Goal: Transaction & Acquisition: Purchase product/service

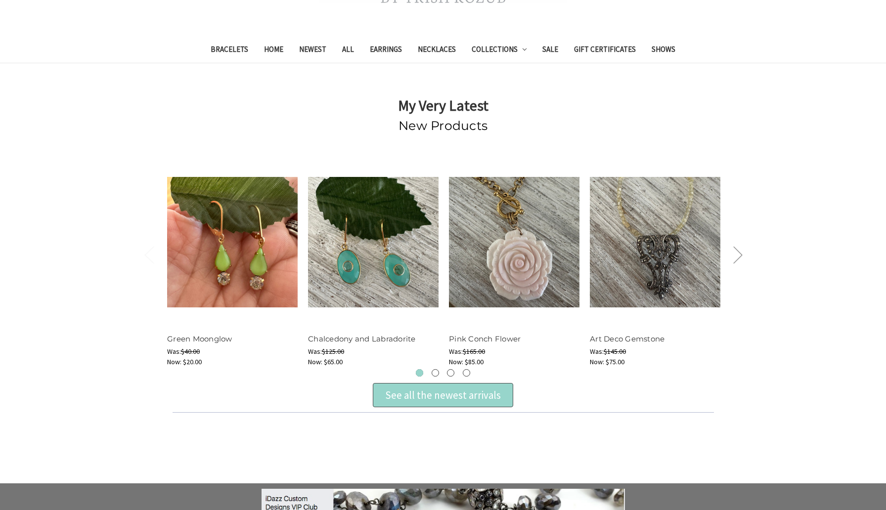
scroll to position [269, 0]
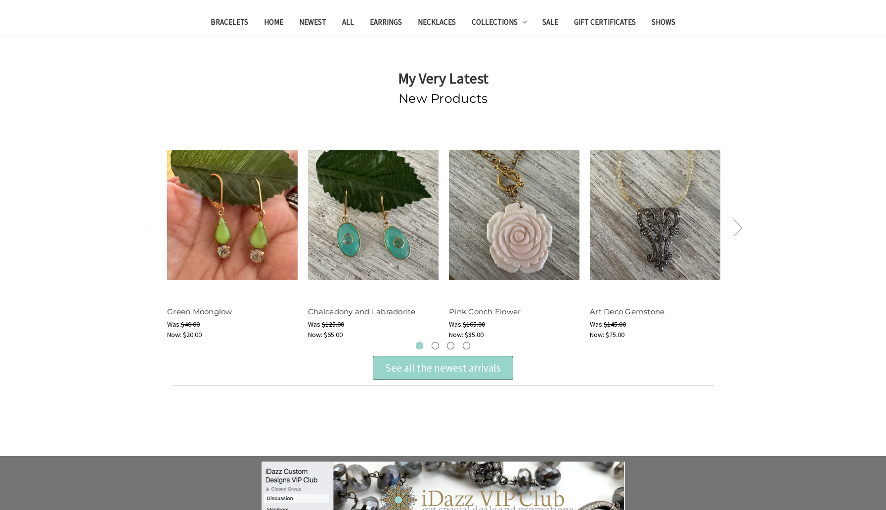
click at [740, 234] on button "Next" at bounding box center [738, 228] width 20 height 30
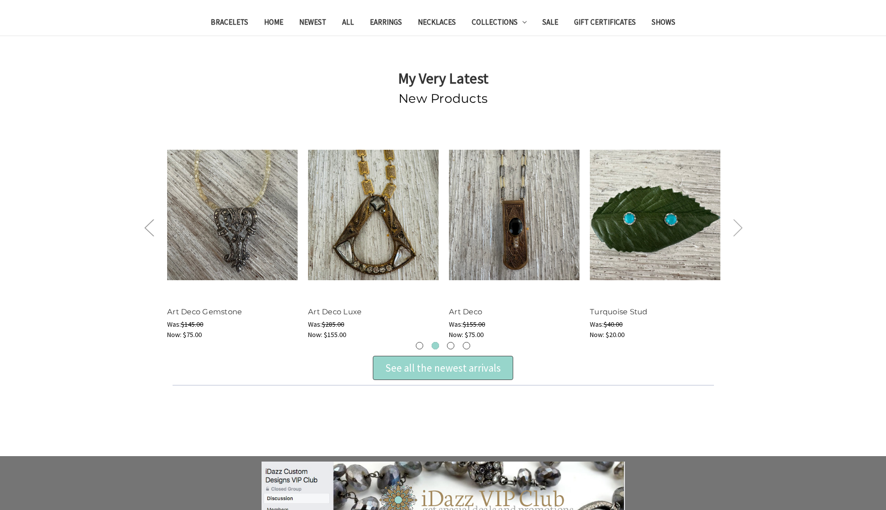
click at [739, 234] on button "Next" at bounding box center [738, 228] width 20 height 30
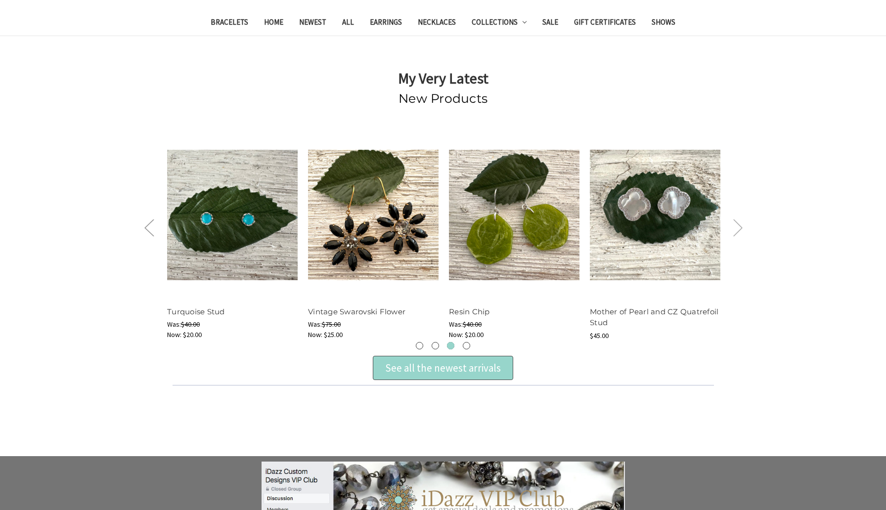
click at [738, 233] on button "Next" at bounding box center [738, 228] width 20 height 30
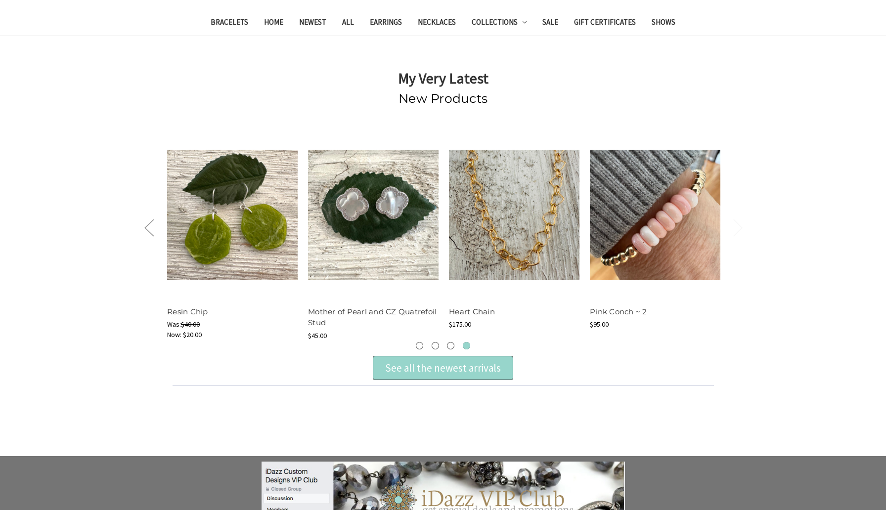
click at [738, 233] on button "Next" at bounding box center [738, 228] width 20 height 30
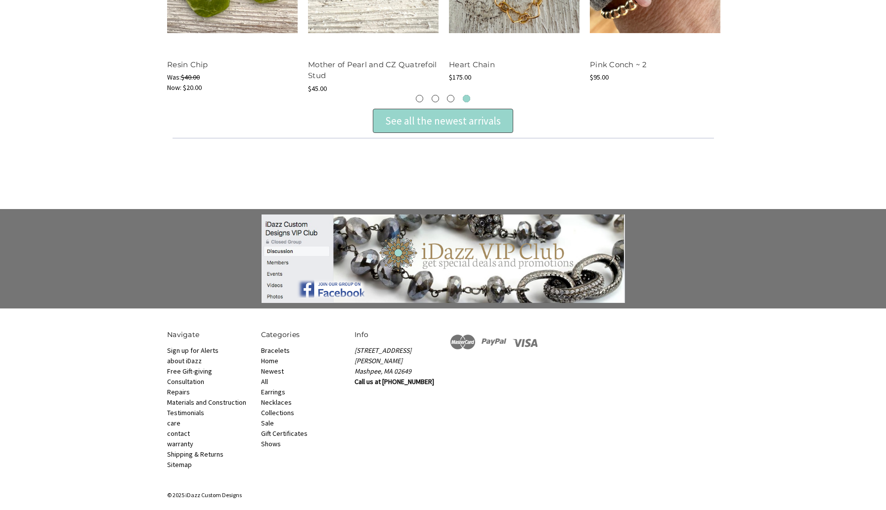
scroll to position [0, 0]
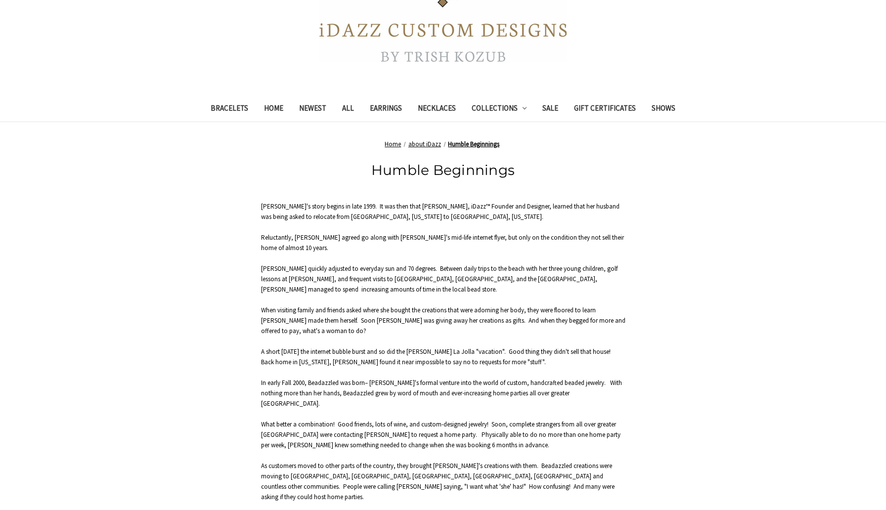
scroll to position [229, 0]
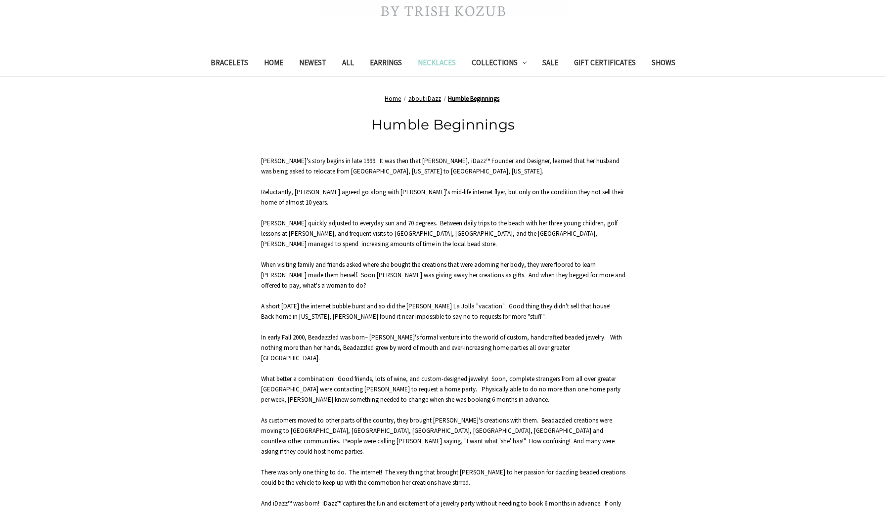
click at [444, 62] on link "Necklaces" at bounding box center [437, 64] width 54 height 24
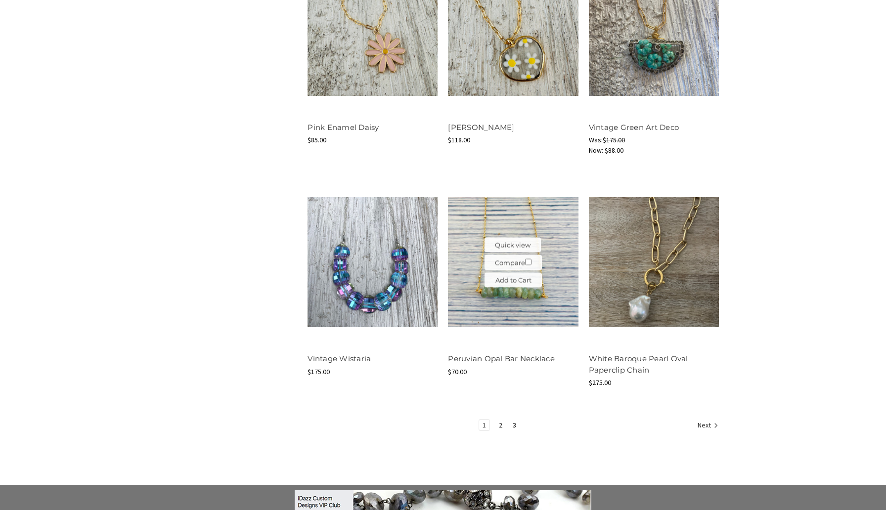
scroll to position [1112, 0]
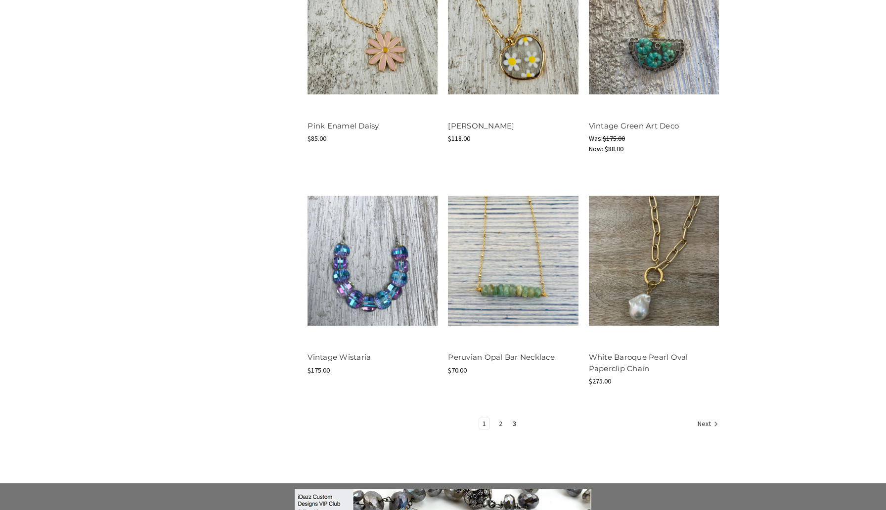
click at [500, 424] on link "2" at bounding box center [500, 423] width 10 height 11
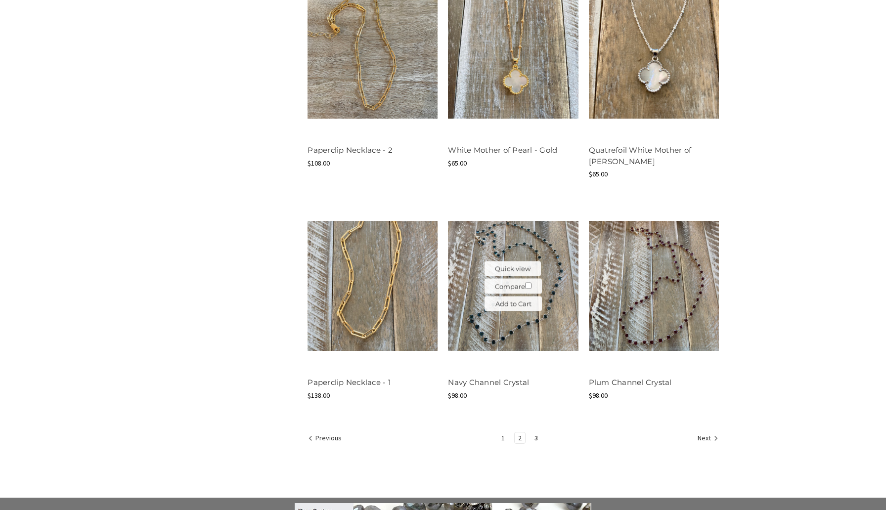
scroll to position [1131, 0]
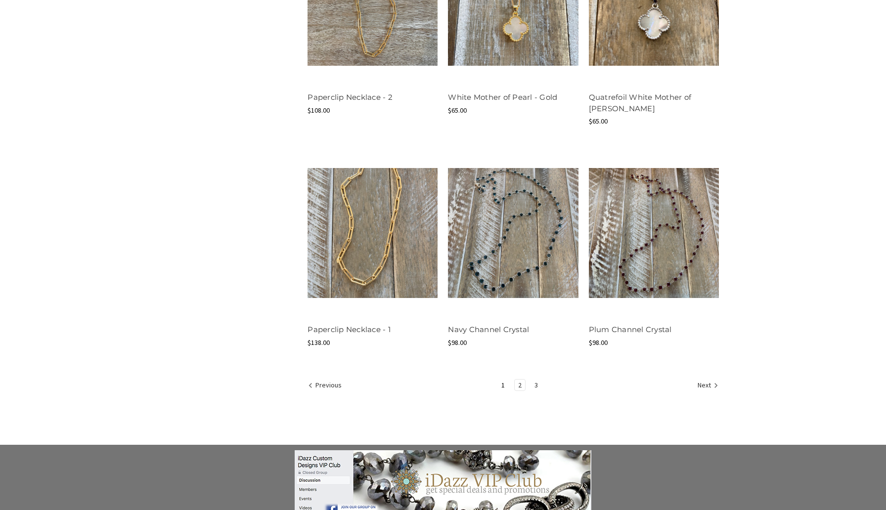
click at [535, 385] on link "3" at bounding box center [536, 385] width 10 height 11
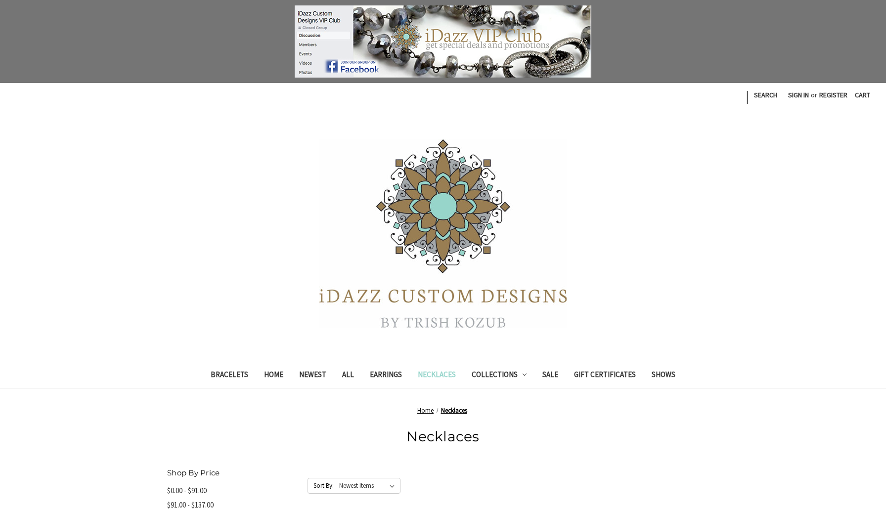
scroll to position [1131, 0]
